Goal: Find specific page/section: Find specific page/section

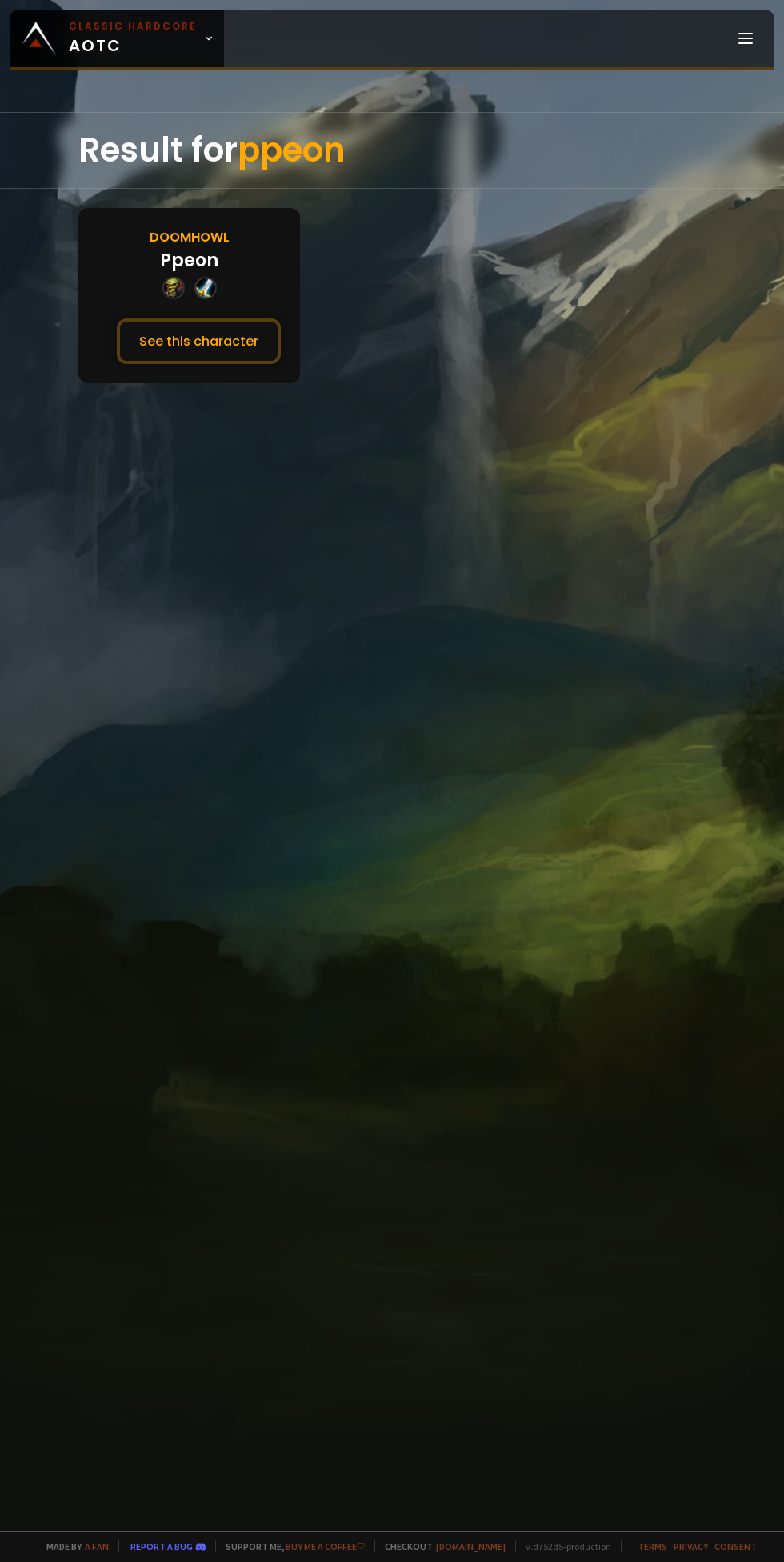
click at [214, 336] on button "See this character" at bounding box center [199, 341] width 164 height 46
